Goal: Transaction & Acquisition: Purchase product/service

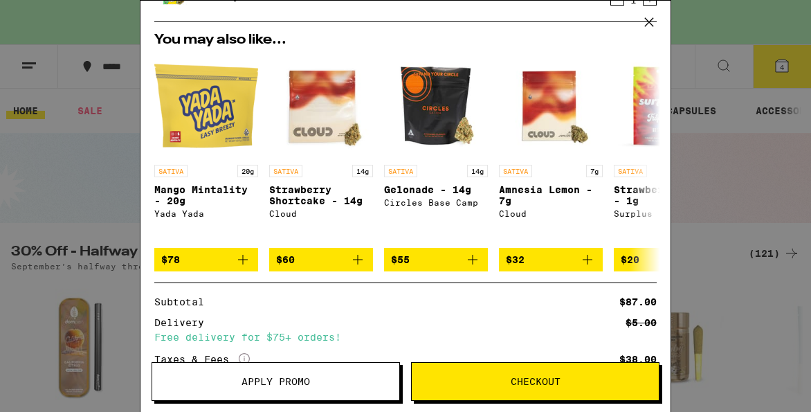
scroll to position [273, 0]
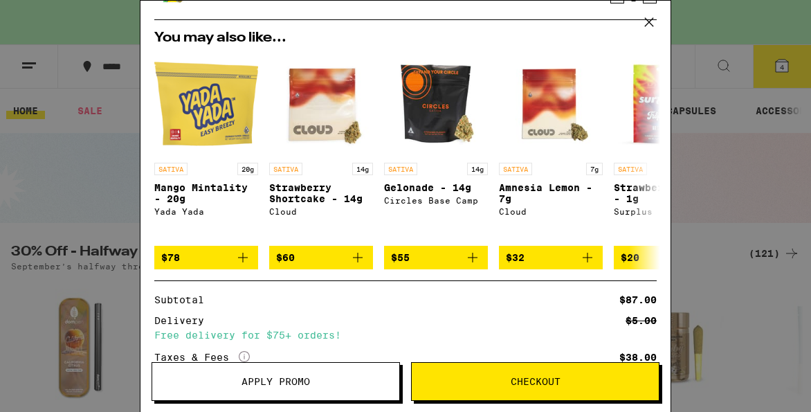
click at [457, 394] on button "Checkout" at bounding box center [535, 381] width 248 height 39
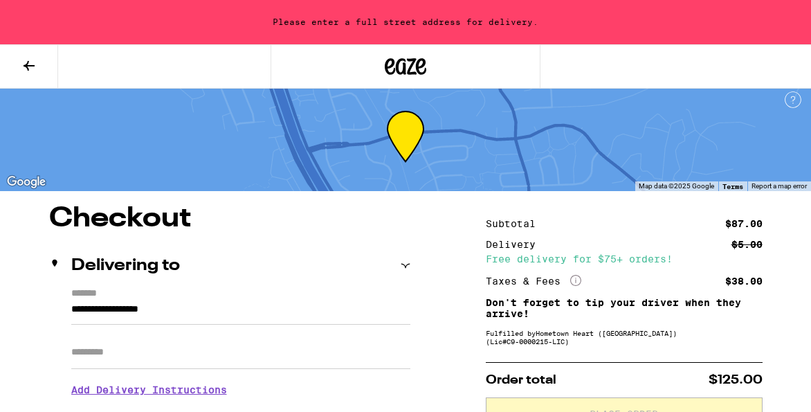
scroll to position [3, 0]
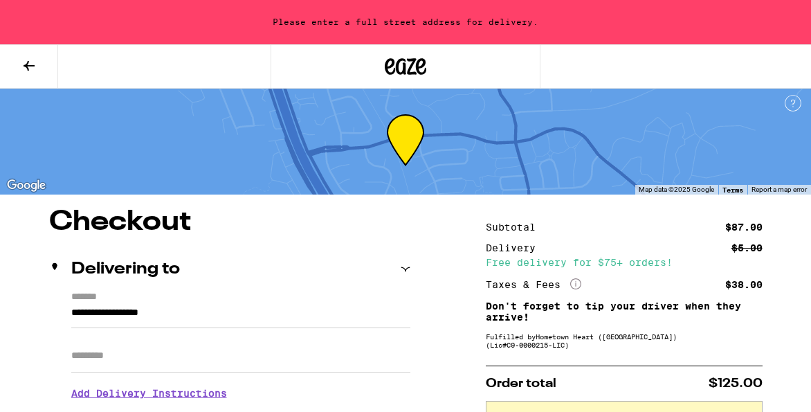
click at [29, 68] on icon at bounding box center [29, 65] width 17 height 17
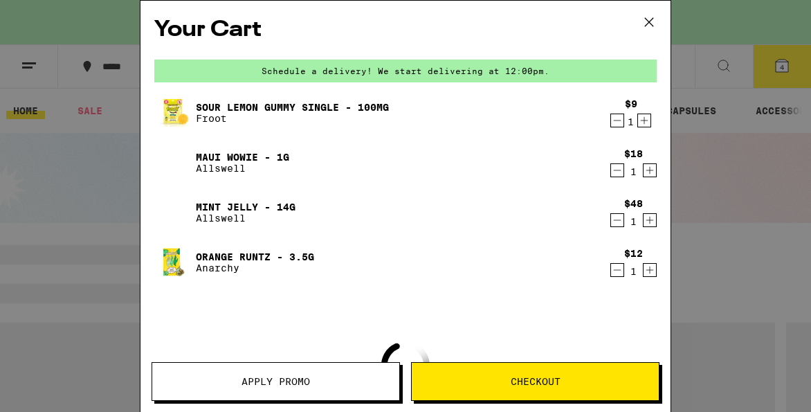
click at [240, 395] on button "Apply Promo" at bounding box center [276, 381] width 248 height 39
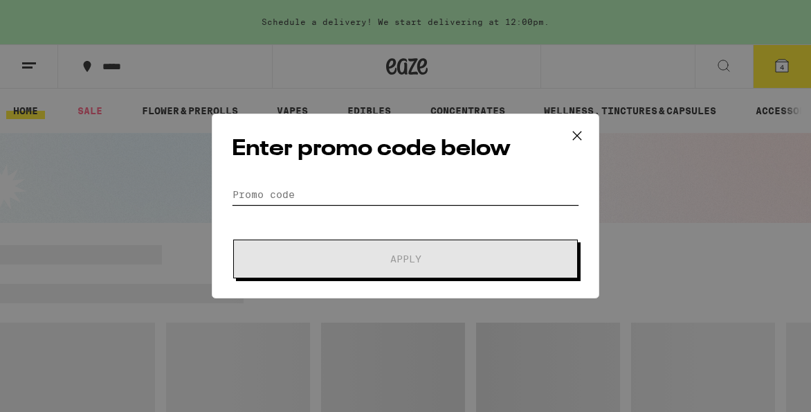
click at [309, 198] on input "Promo Code" at bounding box center [405, 194] width 347 height 21
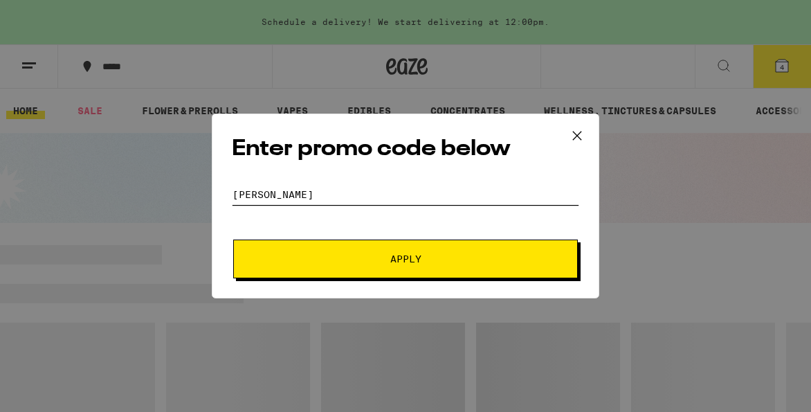
type input "[PERSON_NAME]"
click at [319, 256] on span "Apply" at bounding box center [405, 259] width 249 height 10
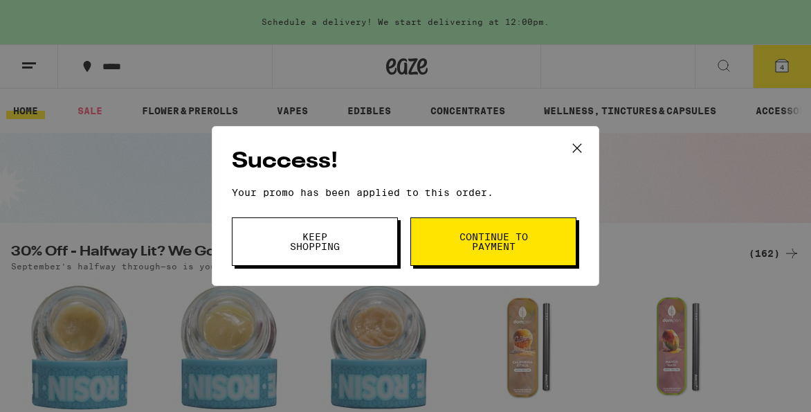
click at [476, 257] on button "Continue to payment" at bounding box center [493, 241] width 166 height 48
click at [470, 244] on span "Continue to payment" at bounding box center [493, 241] width 71 height 19
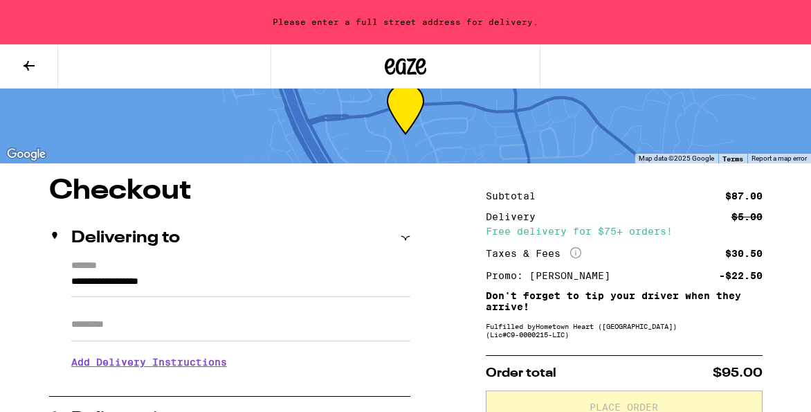
scroll to position [43, 0]
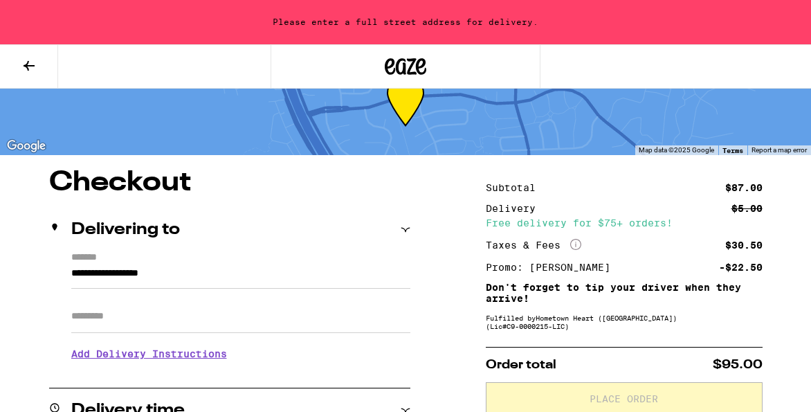
click at [264, 283] on input "**********" at bounding box center [240, 277] width 339 height 24
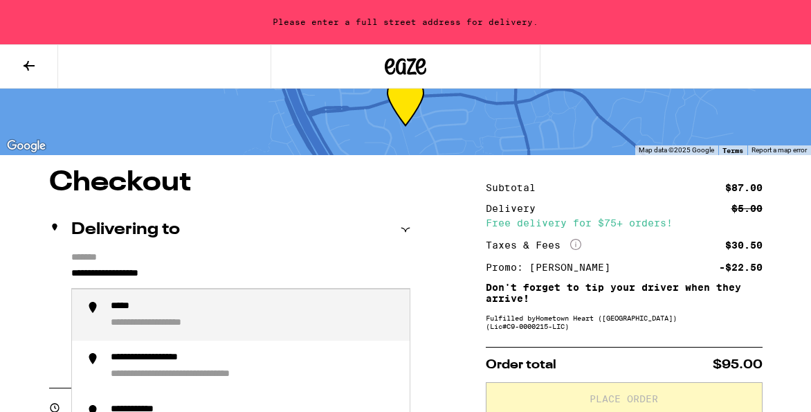
click at [264, 283] on input "**********" at bounding box center [240, 277] width 339 height 24
click at [257, 328] on div "**********" at bounding box center [255, 315] width 288 height 30
type input "**********"
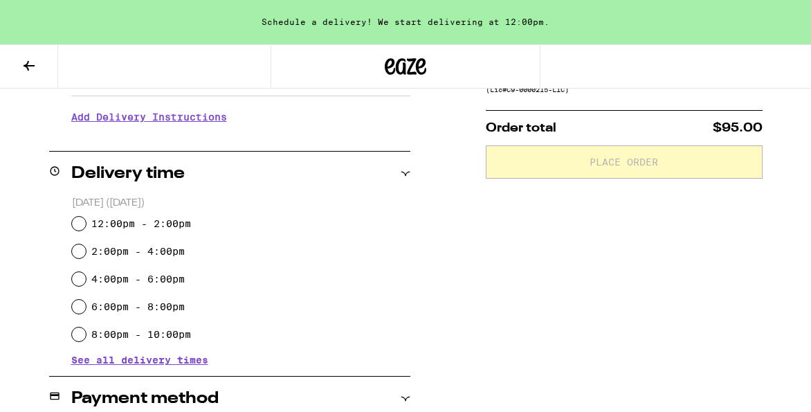
scroll to position [282, 0]
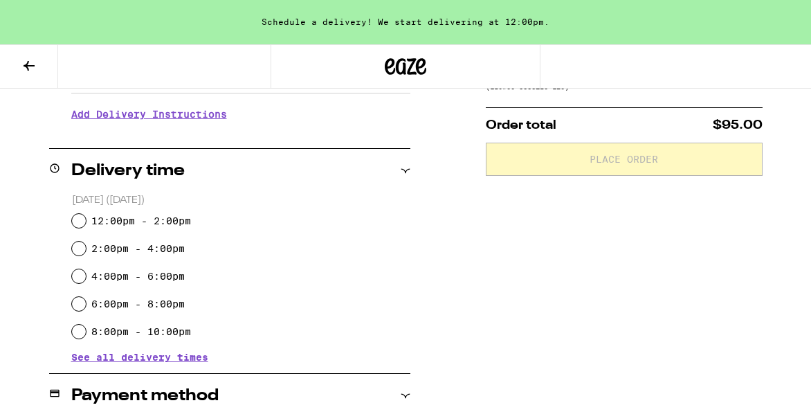
click at [181, 361] on span "See all delivery times" at bounding box center [139, 357] width 137 height 10
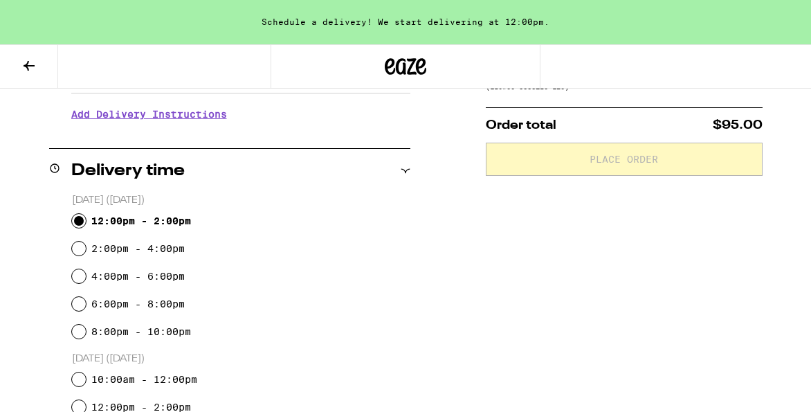
click at [79, 217] on input "12:00pm - 2:00pm" at bounding box center [79, 221] width 14 height 14
radio input "true"
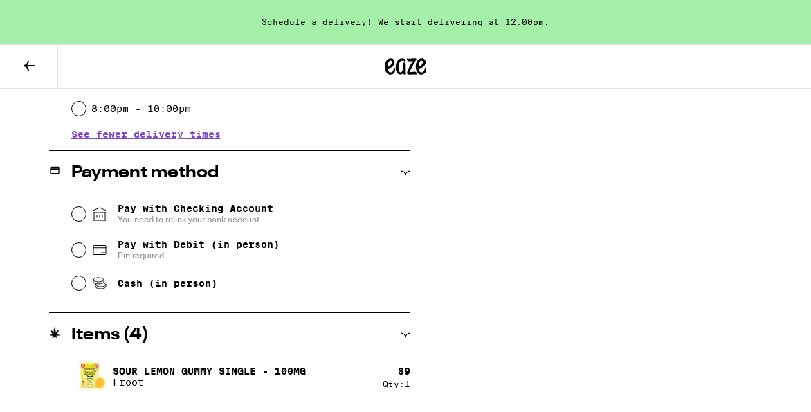
scroll to position [703, 0]
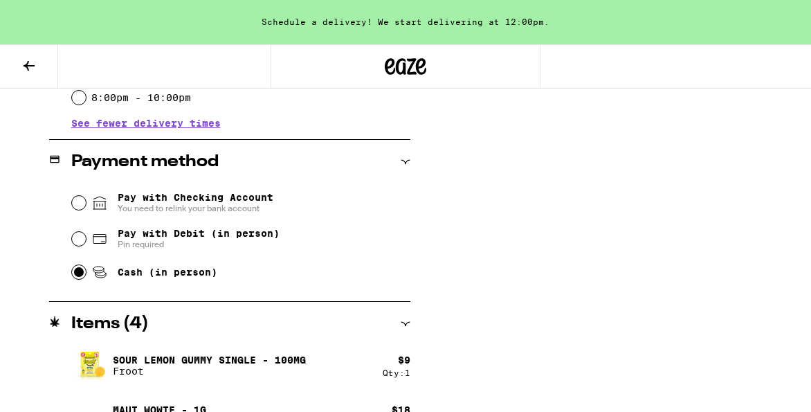
click at [79, 276] on input "Cash (in person)" at bounding box center [79, 272] width 14 height 14
radio input "true"
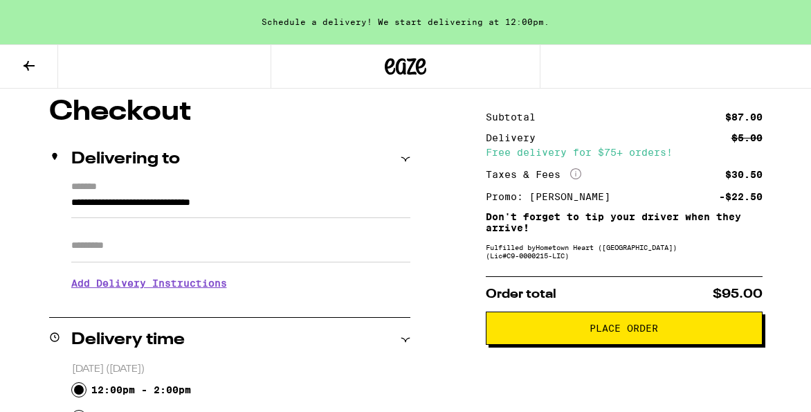
scroll to position [116, 0]
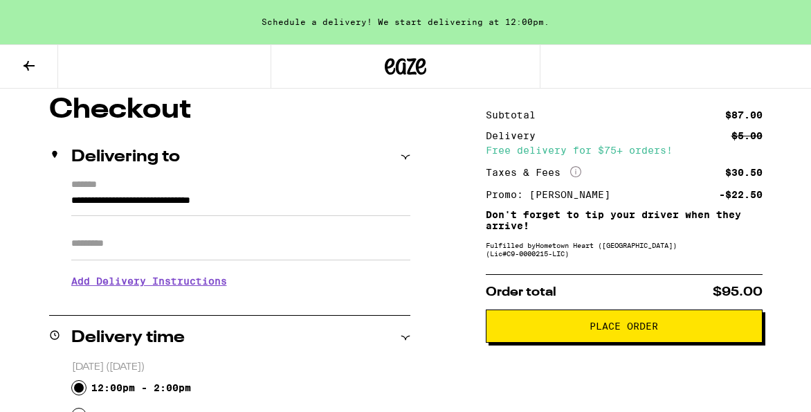
click at [202, 284] on h3 "Add Delivery Instructions" at bounding box center [240, 281] width 339 height 32
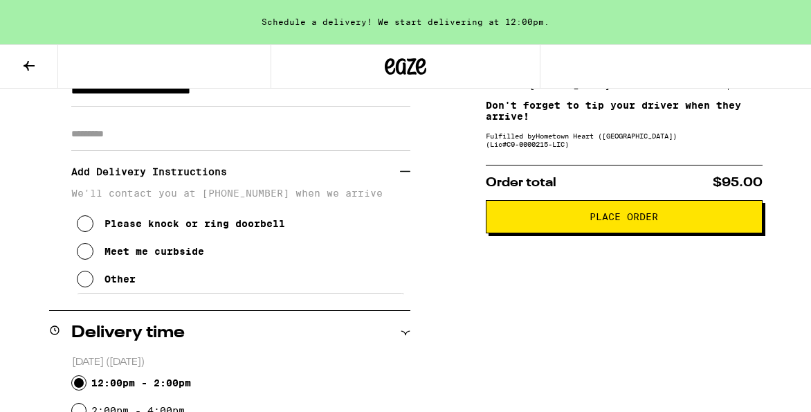
scroll to position [228, 0]
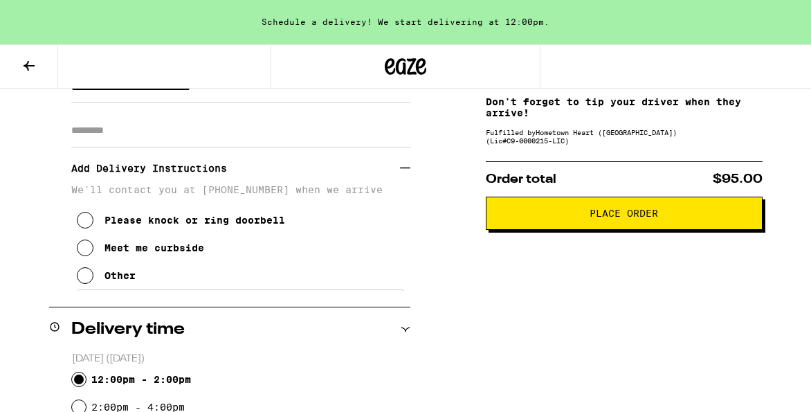
click at [87, 278] on icon at bounding box center [85, 275] width 17 height 17
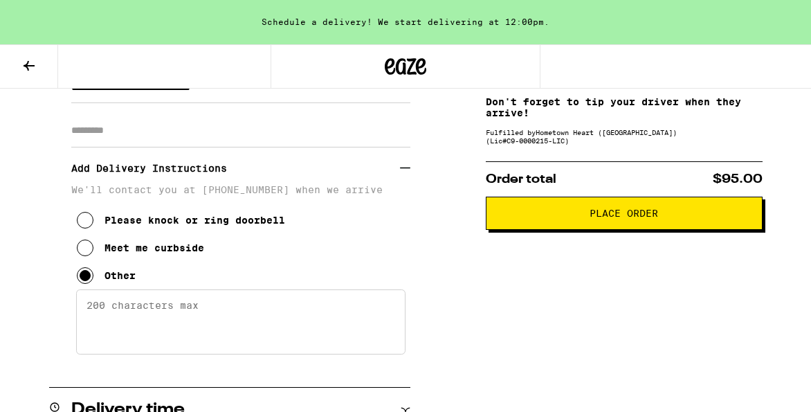
click at [116, 319] on textarea "Enter any other delivery instructions you want driver to know" at bounding box center [240, 321] width 329 height 65
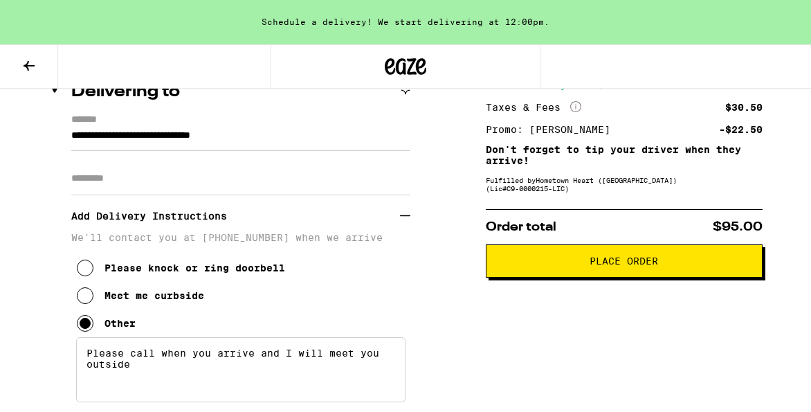
scroll to position [112, 0]
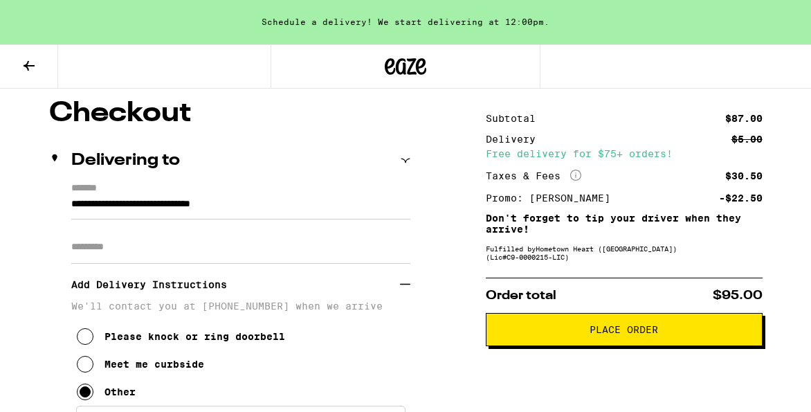
type textarea "Please call when you arrive and I will meet you outside"
click at [629, 332] on span "Place Order" at bounding box center [624, 330] width 69 height 10
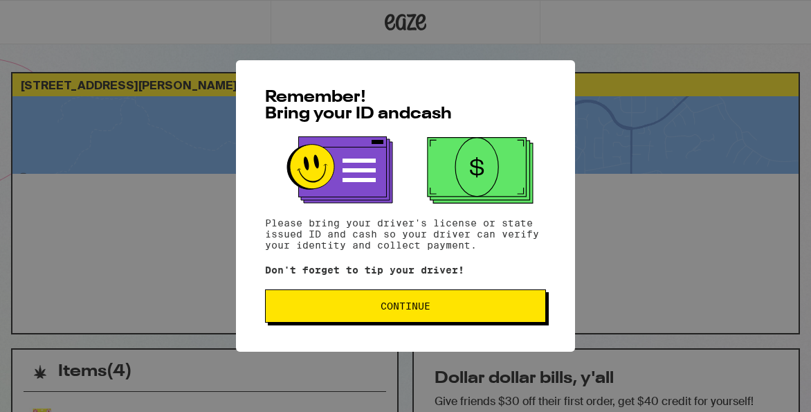
click at [451, 316] on button "Continue" at bounding box center [405, 305] width 281 height 33
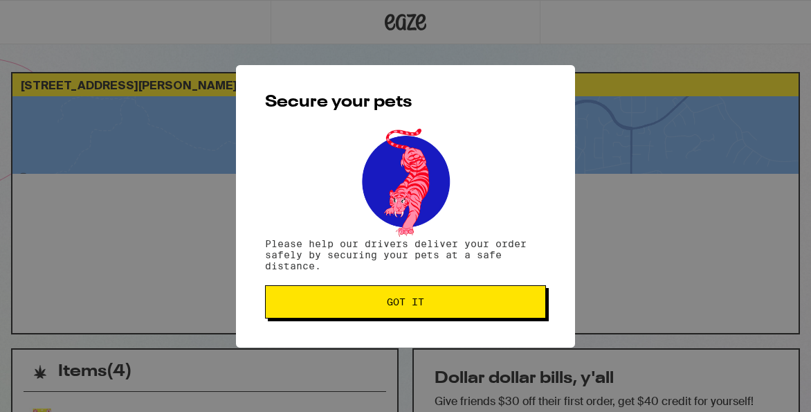
click at [451, 316] on button "Got it" at bounding box center [405, 301] width 281 height 33
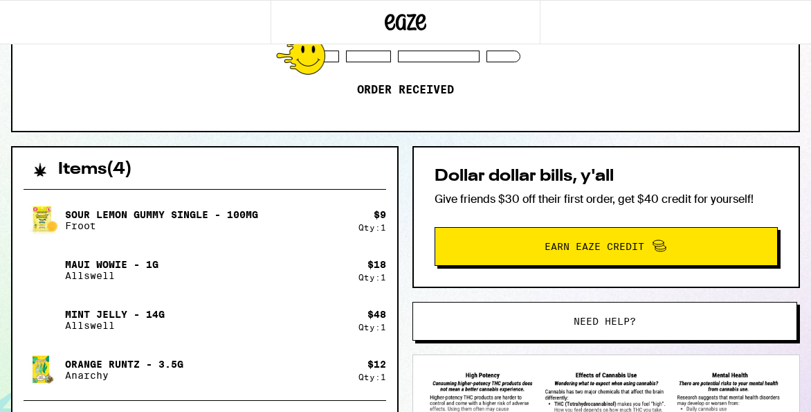
scroll to position [208, 0]
